Goal: Task Accomplishment & Management: Complete application form

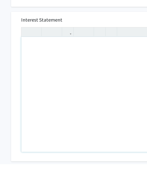
scroll to position [130, 0]
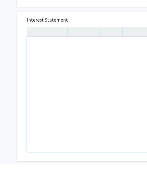
click at [48, 52] on div "Note to users with screen readers: Please press Alt+0 or Option+0 to deactivate…" at bounding box center [116, 109] width 179 height 115
paste div "Note to users with screen readers: Please press Alt+0 or Option+0 to deactivate…"
type textarea "<p>My name is [Your Name], and I am a sophomore majoring in Human Health Scienc…"
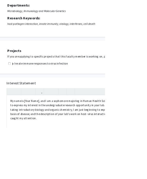
scroll to position [49, 17]
click at [54, 141] on p "My name is [Your Name], and I am a sophomore majoring in Human Health Sciences.…" at bounding box center [99, 154] width 169 height 30
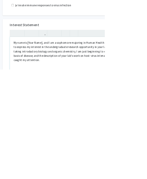
click at [47, 139] on p "My name is [Your Name], and I am a sophomore majoring in Human Health Sciences.…" at bounding box center [103, 154] width 169 height 30
click at [69, 139] on p "My name is [Your Name], and I am a sophomore majoring in Human Health Sciences.…" at bounding box center [103, 154] width 169 height 30
click at [54, 139] on p "My name is [Your Name], and I am a sophomore majoring in Human Health Sciences.…" at bounding box center [103, 154] width 169 height 30
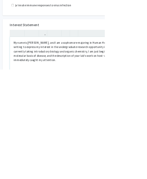
click at [147, 139] on p "My name is Johnathan Sehkar, and I am a sophomore majoring in Human Health Scie…" at bounding box center [103, 154] width 169 height 30
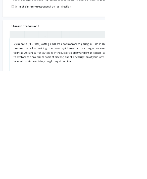
click at [72, 139] on p "My name is Johnathan Sehkar, and I am a sophomore majoring in Human Health Scie…" at bounding box center [103, 154] width 169 height 30
click at [71, 139] on p "My name is Johnathan Sehkar, and I am a sophomore majoring in Human Health Scie…" at bounding box center [103, 154] width 169 height 30
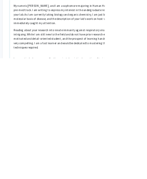
scroll to position [86, 13]
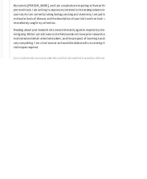
click at [140, 97] on div "My name is Johnathan Sehkar, and I am a sophomore majoring in Human Health Scie…" at bounding box center [103, 154] width 179 height 115
type textarea "<p>My name is Johnathan Sehkar, and I am a sophomore majoring in Human Health S…"
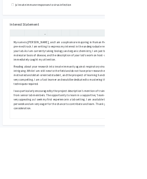
scroll to position [131, 13]
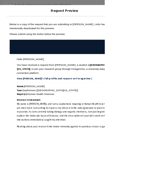
scroll to position [0, 0]
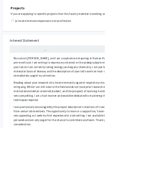
scroll to position [109, 13]
click at [21, 83] on p "My name is Johnathan Sehkar, and I am a sophomore majoring in Human Health Scie…" at bounding box center [103, 94] width 169 height 30
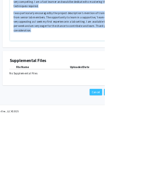
scroll to position [226, 13]
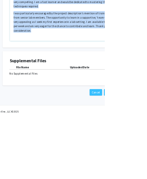
copy div "My name is Johnathan Sehkar, and I am a sophomore majoring in Human Health Scie…"
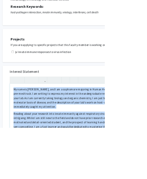
scroll to position [65, 13]
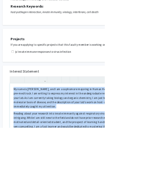
copy div "My name is Johnathan Sehkar, and I am a sophomore majoring in Human Health Scie…"
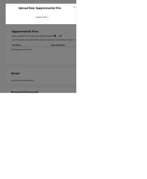
click at [94, 34] on label "Select a PDF" at bounding box center [80, 33] width 28 height 10
click at [0, 0] on input "Select a PDF" at bounding box center [0, 0] width 0 height 0
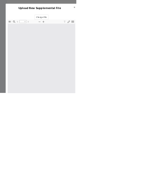
type input "1"
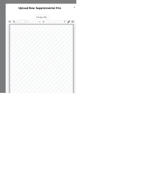
scroll to position [5, 0]
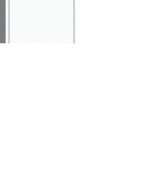
type input "Resume"
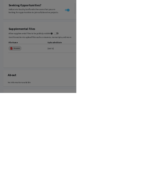
click at [147, 179] on modal-container "Upload New Supplemental File × Change File Thumbnails Document Outline Attachme…" at bounding box center [73, 89] width 147 height 179
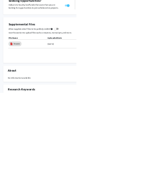
scroll to position [107, 6]
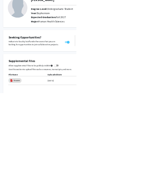
scroll to position [37, 6]
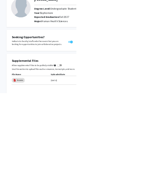
scroll to position [24, 0]
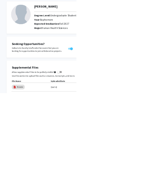
type textarea "<p style="white-space: pre-wrap; -webkit-tap-highlight-color: rgba(26, 26, 26, …"
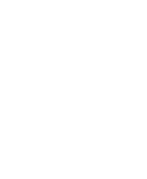
type textarea "<p style="white-space: pre-wrap; -webkit-tap-highlight-color: rgba(26, 26, 26, …"
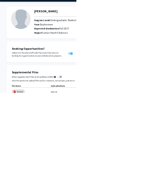
scroll to position [0, 0]
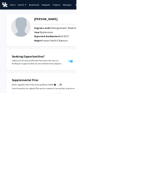
click at [44, 49] on img at bounding box center [40, 52] width 38 height 38
click at [50, 60] on img at bounding box center [40, 52] width 38 height 38
select select "sophomore"
select select "39: fall_2027"
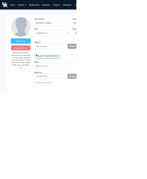
click at [43, 76] on label "Add Photo" at bounding box center [39, 79] width 37 height 9
click at [0, 0] on input "Add Photo" at bounding box center [0, 0] width 0 height 0
click at [47, 80] on label "Add Photo" at bounding box center [39, 79] width 37 height 9
click at [0, 0] on input "Add Photo" at bounding box center [0, 0] width 0 height 0
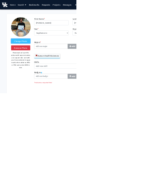
click at [46, 80] on label "Change Photo" at bounding box center [39, 79] width 37 height 9
click at [0, 0] on input "Change Photo" at bounding box center [0, 0] width 0 height 0
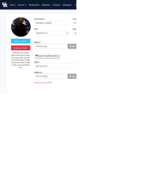
click at [43, 58] on img at bounding box center [40, 52] width 38 height 38
click at [47, 80] on label "Change Photo" at bounding box center [39, 79] width 37 height 9
click at [0, 0] on input "Change Photo" at bounding box center [0, 0] width 0 height 0
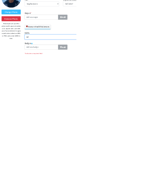
type input "A"
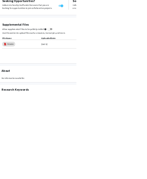
scroll to position [107, 18]
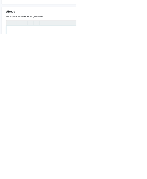
paste div "Note to users with screen readers: Please deactivate our accessibility plugin f…"
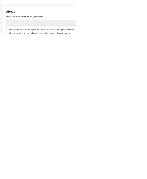
type textarea "<p>am a sophomore majoring in Human Health Sciences on a pre-med track. My foun…"
type textarea "<p>I am a sophomore majoring in Human Health Sciences on a pre-med track. My fo…"
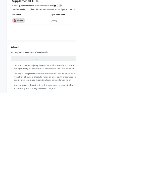
scroll to position [153, 0]
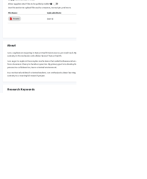
scroll to position [155, 8]
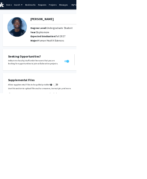
scroll to position [0, 8]
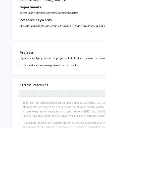
scroll to position [46, 0]
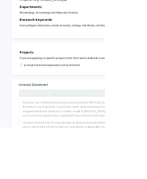
click at [30, 91] on input "checkbox" at bounding box center [30, 91] width 3 height 3
checkbox input "true"
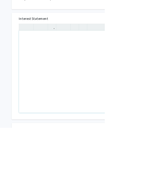
scroll to position [139, 13]
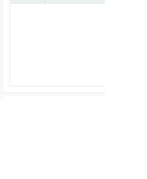
paste div "Note to users with screen readers: Please press Alt+0 or Option+0 to deactivate…"
type textarea "<p>My name is Johnathan Sehkar, and I am a sophomore majoring in Human Health S…"
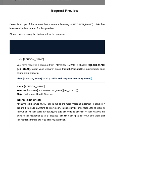
scroll to position [0, 0]
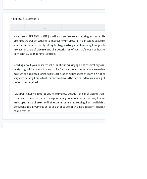
click at [71, 115] on div "My name is Johnathan Sehkar, and I am a sophomore majoring in Human Health Scie…" at bounding box center [103, 100] width 179 height 115
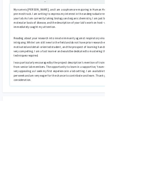
click at [41, 43] on div "My name is Johnathan Sehkar, and I am a sophomore majoring in Human Health Scie…" at bounding box center [103, 100] width 179 height 115
type textarea "<p>My name is Johnathan Sehkar, and I am a sophomore majoring in Human Health S…"
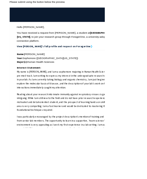
scroll to position [45, 0]
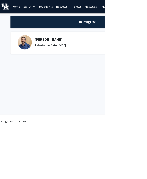
scroll to position [0, 2]
click at [65, 9] on link "Bookmarks" at bounding box center [63, 9] width 25 height 18
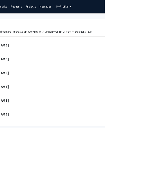
scroll to position [0, 65]
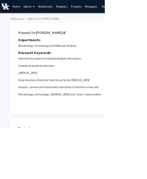
scroll to position [0, 2]
click at [69, 47] on link "[PERSON_NAME]" at bounding box center [71, 46] width 41 height 6
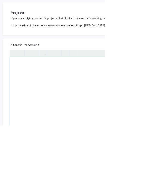
scroll to position [159, 13]
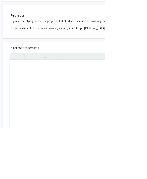
paste div "Note to users with screen readers: Please press Alt+0 or Option+0 to deactivate…"
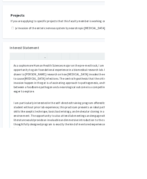
type textarea "<p>As a sophomore Human Health Sciences major on the pre-med track, I am active…"
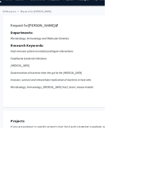
scroll to position [0, 13]
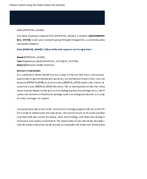
scroll to position [41, 0]
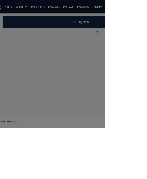
scroll to position [0, 13]
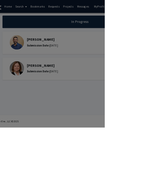
click at [144, 129] on div at bounding box center [73, 89] width 147 height 179
click at [147, 128] on div at bounding box center [73, 89] width 147 height 179
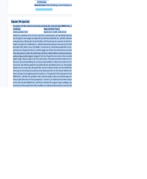
scroll to position [95, 0]
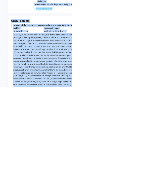
copy div "Sarah D'Orazio Remove Bookmark Compose Request Titles: Professor and Vice Chair…"
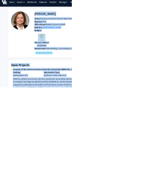
scroll to position [0, 0]
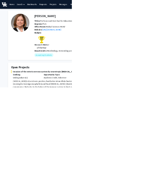
click at [119, 60] on link "https://www.doraziolab.org" at bounding box center [105, 60] width 39 height 5
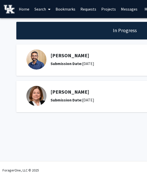
click at [39, 93] on img at bounding box center [36, 96] width 20 height 20
click at [60, 95] on div "[PERSON_NAME] Submission Date: [DATE]" at bounding box center [128, 96] width 155 height 14
click at [63, 96] on div "[PERSON_NAME] Submission Date: [DATE]" at bounding box center [128, 96] width 155 height 14
click at [37, 95] on img at bounding box center [36, 96] width 20 height 20
click at [79, 1] on link "Requests" at bounding box center [88, 9] width 21 height 18
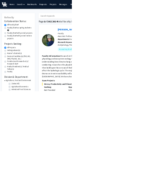
click at [67, 1] on link "Bookmarks" at bounding box center [65, 9] width 25 height 18
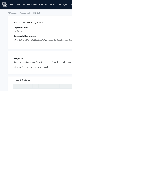
click at [78, 47] on link "[PERSON_NAME]" at bounding box center [72, 46] width 41 height 6
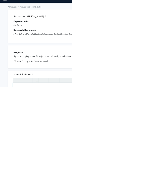
scroll to position [65, 0]
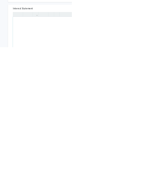
paste div "Note to users with screen readers: Please press Alt+0 or Option+0 to deactivate…"
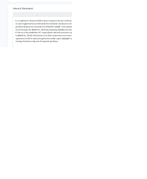
type textarea "<p>As a sophomore Human Health Sciences major on the pre-med track, I am seekin…"
click at [70, 122] on p "As a sophomore Human Health Sciences major on the pre-med track, I am seeking a…" at bounding box center [116, 146] width 169 height 48
click at [115, 122] on p "As a sophomore Human Health Sciences major on the pre-med track, I am seeking a…" at bounding box center [116, 146] width 169 height 48
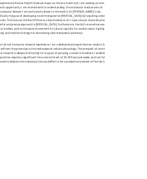
scroll to position [115, 64]
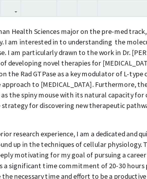
click at [35, 72] on p "As a sophomore Human Health Sciences major on the pre-med track, I am seeking a…" at bounding box center [52, 96] width 169 height 48
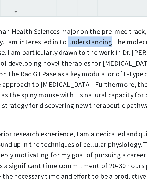
click at [32, 72] on p "As a sophomore Human Health Sciences major on the pre-med track, I am seeking a…" at bounding box center [52, 96] width 169 height 48
click at [29, 72] on p "As a sophomore Human Health Sciences major on the pre-med track, I am seeking a…" at bounding box center [52, 96] width 169 height 48
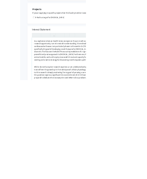
scroll to position [104, 0]
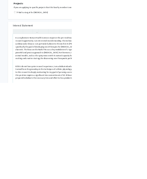
click at [56, 121] on p "As a sophomore Human Health Sciences major on the pre-med track, I am seeking a…" at bounding box center [116, 108] width 169 height 48
click at [53, 130] on div "As a sophomore Human Health Sciences major on the pre-med track, I am seeking a…" at bounding box center [116, 136] width 179 height 115
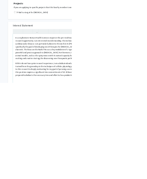
click at [147, 157] on div "As a sophomore Human Health Sciences major on the pre-med track, I am seeking a…" at bounding box center [116, 136] width 179 height 115
type textarea "<p>As a sophomore Human Health Sciences major on the pre-med track, I am seekin…"
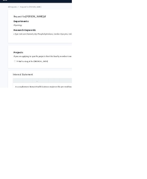
scroll to position [13, 0]
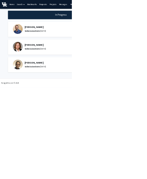
click at [71, 7] on link "Bookmarks" at bounding box center [65, 9] width 25 height 18
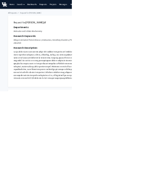
click at [73, 48] on link "Emilia Galperin" at bounding box center [72, 46] width 41 height 6
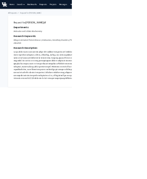
scroll to position [132, 0]
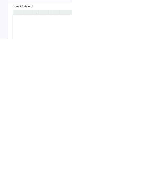
paste div "Note to users with screen readers: Please press Alt+0 or Option+0 to deactivate…"
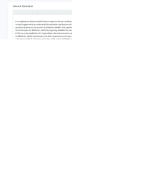
type textarea "<br><p>As a sophomore Human Health Sciences major on the pre-med track, I am se…"
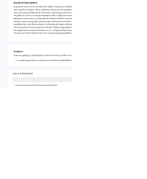
scroll to position [90, 0]
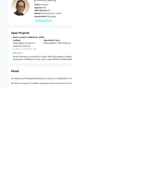
scroll to position [33, 0]
click at [43, 106] on button "Show more" at bounding box center [35, 109] width 19 height 6
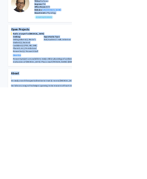
scroll to position [42, 0]
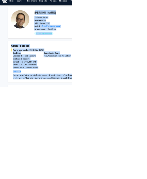
scroll to position [0, 0]
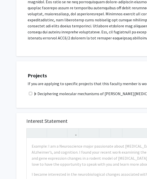
scroll to position [132, 0]
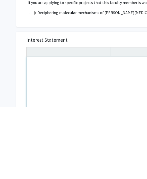
paste div "Note to users with screen readers: Please press Alt+0 or Option+0 to deactivate…"
type textarea "<p>As a sophomore Human Health Sciences major on the pre-med track, I am seekin…"
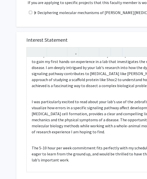
scroll to position [10, 0]
click at [52, 129] on div "As a sophomore Human Health Sciences major on the pre-med track, I am seeking a…" at bounding box center [116, 114] width 179 height 115
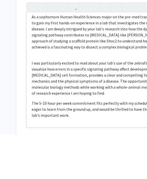
scroll to position [4, 0]
click at [55, 57] on div "As a sophomore Human Health Sciences major on the pre-med track, I am seeking a…" at bounding box center [116, 114] width 179 height 115
type textarea "<p>As a sophomore Human Health Sciences major on the pre-med track, I am seekin…"
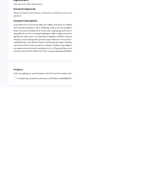
scroll to position [56, 0]
click at [32, 159] on input "checkbox" at bounding box center [30, 160] width 3 height 3
checkbox input "true"
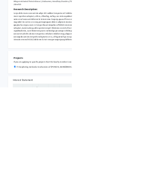
scroll to position [79, 0]
checkbox input "true"
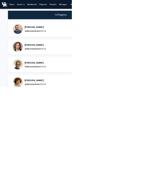
click at [70, 7] on link "Bookmarks" at bounding box center [65, 9] width 25 height 18
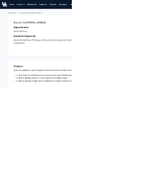
click at [78, 46] on link "Thomas Kampourakis" at bounding box center [72, 46] width 41 height 6
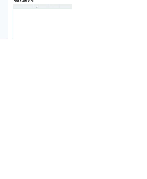
paste div "Note to users with screen readers: Please press Alt+0 or Option+0 to deactivate…"
type textarea "<p>As a sophomore Human Health Sciences major on the pre-med track, I am seekin…"
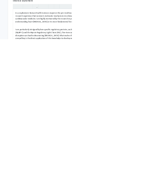
scroll to position [74, 0]
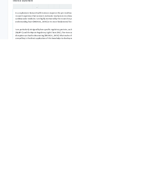
click at [97, 117] on div "As a sophomore Human Health Sciences major on the pre-med track, I am seeking a…" at bounding box center [116, 174] width 179 height 115
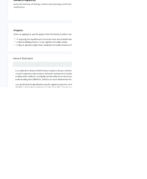
scroll to position [0, 0]
click at [147, 147] on p "As a sophomore Human Health Sciences major on the pre-med track, I am seeking a…" at bounding box center [116, 154] width 169 height 24
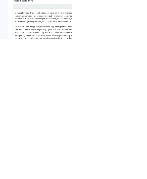
click at [147, 117] on div "As a sophomore Human Health Sciences major on the pre-med track, I am seeking a…" at bounding box center [116, 174] width 179 height 115
click at [147, 150] on p "I am particularly intrigued by how specific regulatory proteins, such as Myosin…" at bounding box center [116, 168] width 169 height 36
click at [147, 122] on p "As a sophomore Human Health Sciences major on the pre-med track, I am seeking a…" at bounding box center [116, 134] width 169 height 24
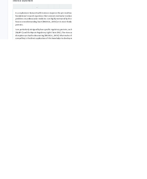
type textarea "<p>As a sophomore Human Health Sciences major on the pre-med track, I am intere…"
click at [147, 156] on p "I am particularly intrigued by how specific regulatory proteins, such as Myosin…" at bounding box center [116, 174] width 169 height 36
click at [147, 122] on p "As a sophomore Human Health Sciences major on the pre-med track, I am intereste…" at bounding box center [116, 137] width 169 height 30
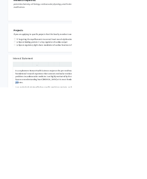
checkbox input "true"
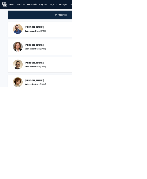
click at [74, 4] on link "Bookmarks" at bounding box center [65, 9] width 25 height 18
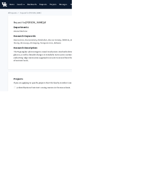
click at [86, 44] on link "[PERSON_NAME]" at bounding box center [72, 46] width 41 height 6
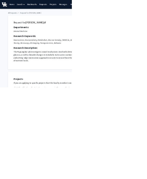
click at [30, 179] on input "checkbox" at bounding box center [30, 179] width 3 height 3
checkbox input "true"
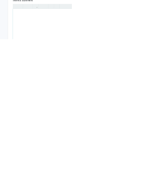
click at [57, 117] on div "Note to users with screen readers: Please press Alt+0 or Option+0 to deactivate…" at bounding box center [116, 174] width 179 height 115
paste div "Note to users with screen readers: Please press Alt+0 or Option+0 to deactivate…"
type textarea "<p>As a sophomore Human Health Sciences major on a pre-med track, I am seeking …"
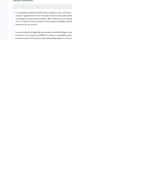
click at [58, 162] on p "I was particularly intrigued by your previous work identifying the specific vag…" at bounding box center [116, 174] width 169 height 24
click at [53, 117] on div "As a sophomore Human Health Sciences major on a pre-med track, I am seeking a f…" at bounding box center [116, 174] width 179 height 115
click at [49, 117] on div "As a sophomore Human Health Sciences major on a pre-med track, I am seeking a f…" at bounding box center [116, 174] width 179 height 115
type textarea "<p>As a sophomore Human Health Sciences major on a pre-med track, I am seeking …"
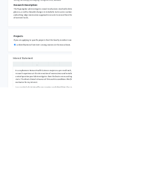
checkbox input "true"
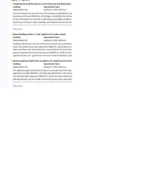
scroll to position [102, 0]
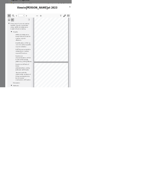
type input "9"
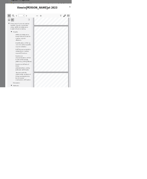
click at [147, 16] on button "×" at bounding box center [143, 14] width 11 height 14
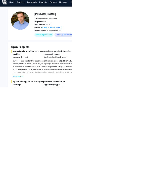
scroll to position [0, 0]
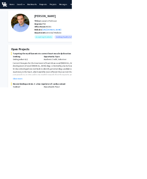
click at [42, 161] on button "Show more" at bounding box center [35, 161] width 19 height 6
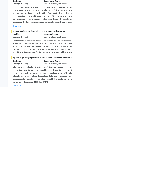
scroll to position [114, 0]
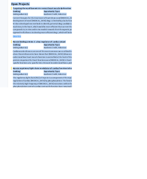
scroll to position [93, 0]
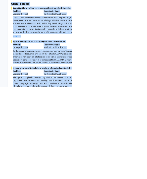
copy div "Thomas Kampourakis Remove Bookmark Compose Request Titles: Associate Professor …"
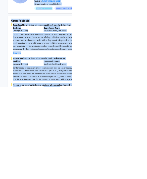
scroll to position [58, 0]
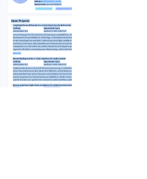
copy div "Thomas Kampourakis Remove Bookmark Compose Request Titles: Associate Professor …"
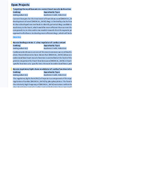
scroll to position [0, 0]
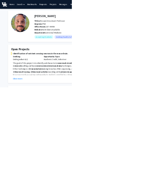
click at [36, 163] on button "Show more" at bounding box center [35, 161] width 19 height 6
